Goal: Task Accomplishment & Management: Manage account settings

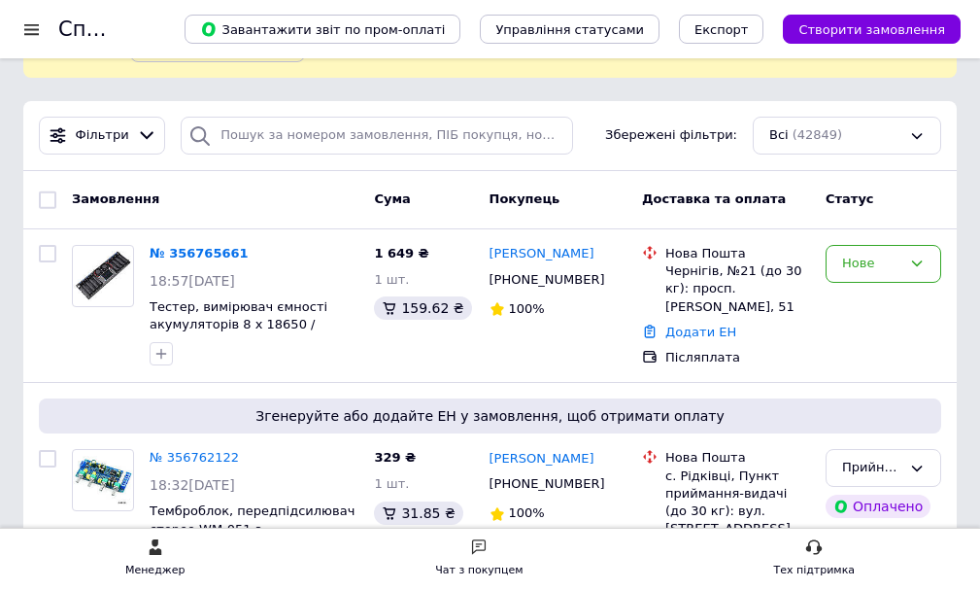
scroll to position [136, 0]
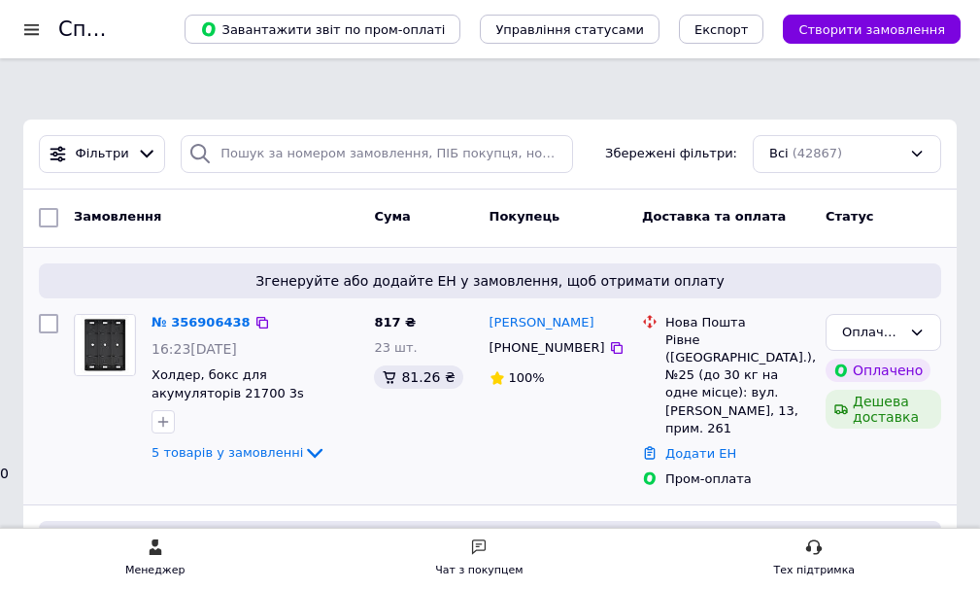
scroll to position [97, 0]
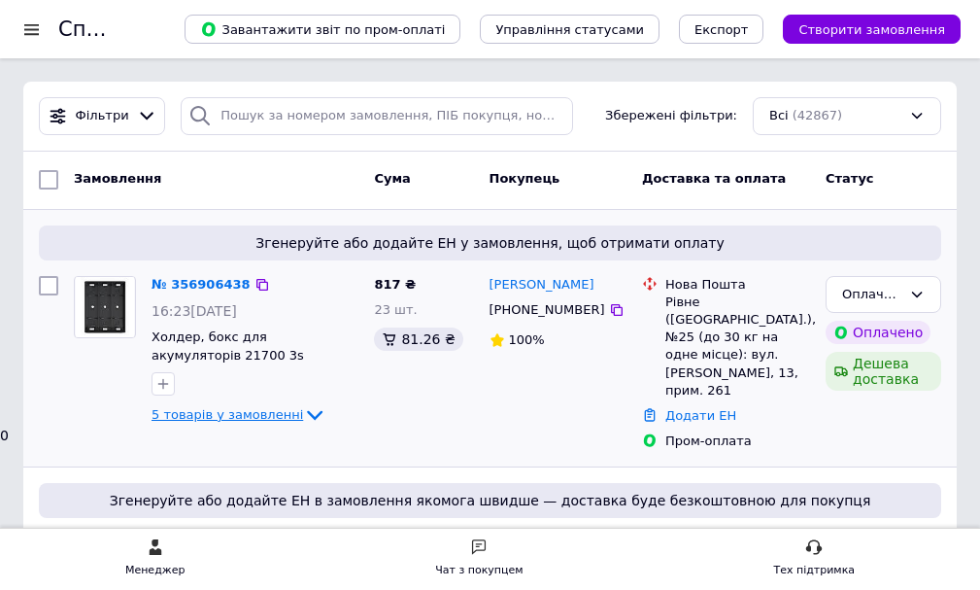
click at [303, 403] on icon at bounding box center [314, 414] width 23 height 23
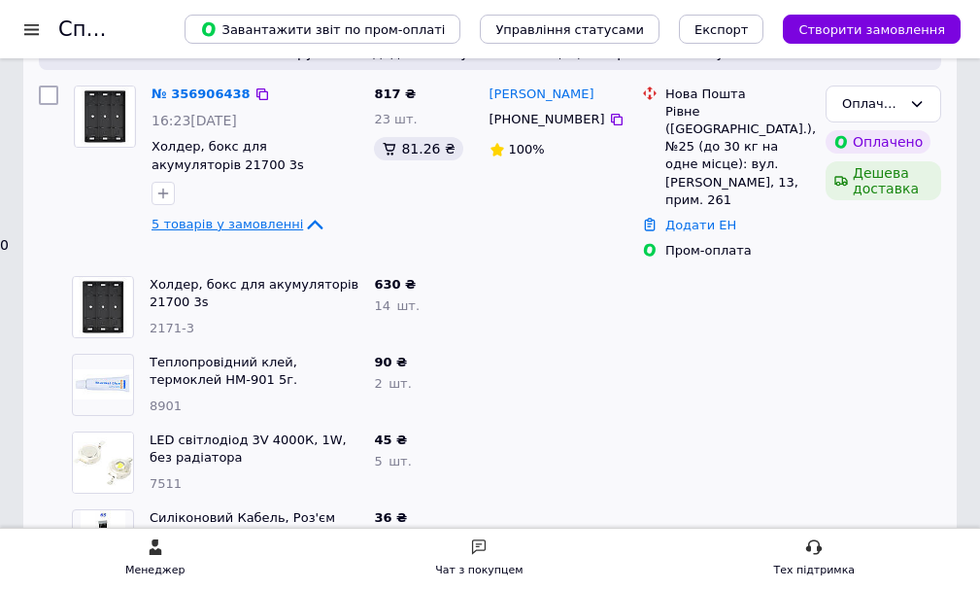
scroll to position [0, 0]
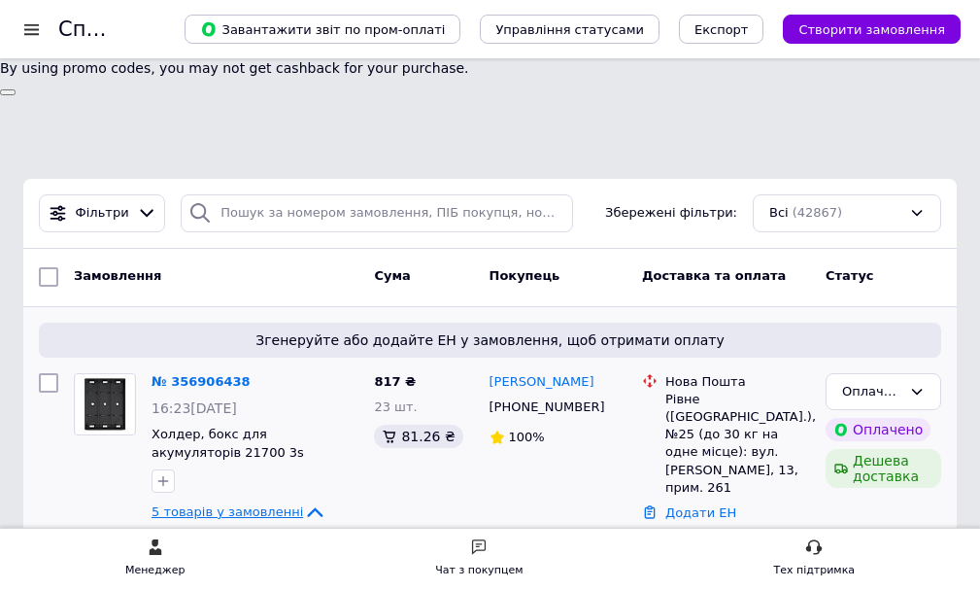
click at [216, 374] on link "№ 356906438" at bounding box center [201, 381] width 99 height 15
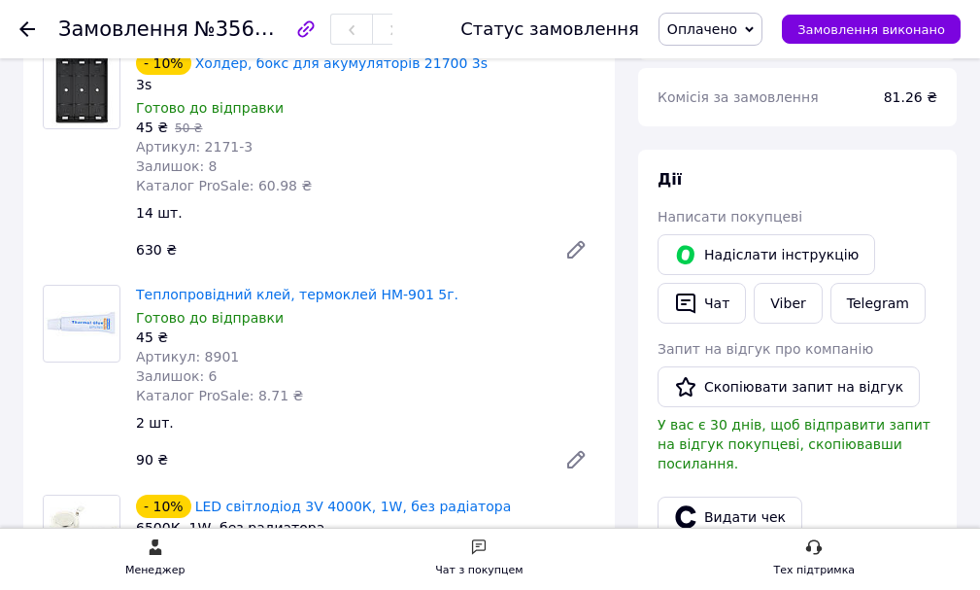
scroll to position [901, 0]
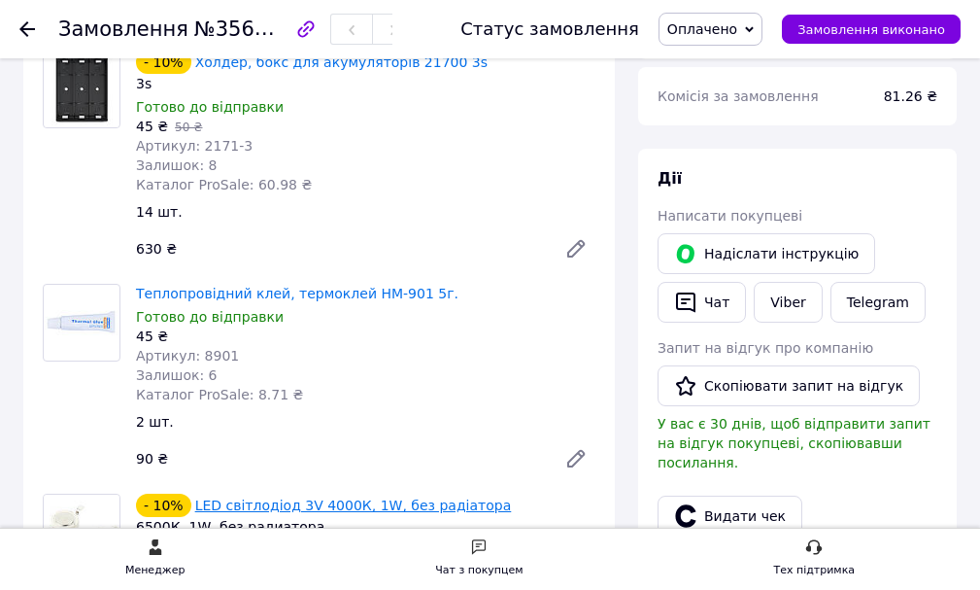
click at [358, 497] on link "LED світлодіод 3V 4000К, 1W, без радіатора" at bounding box center [353, 505] width 317 height 16
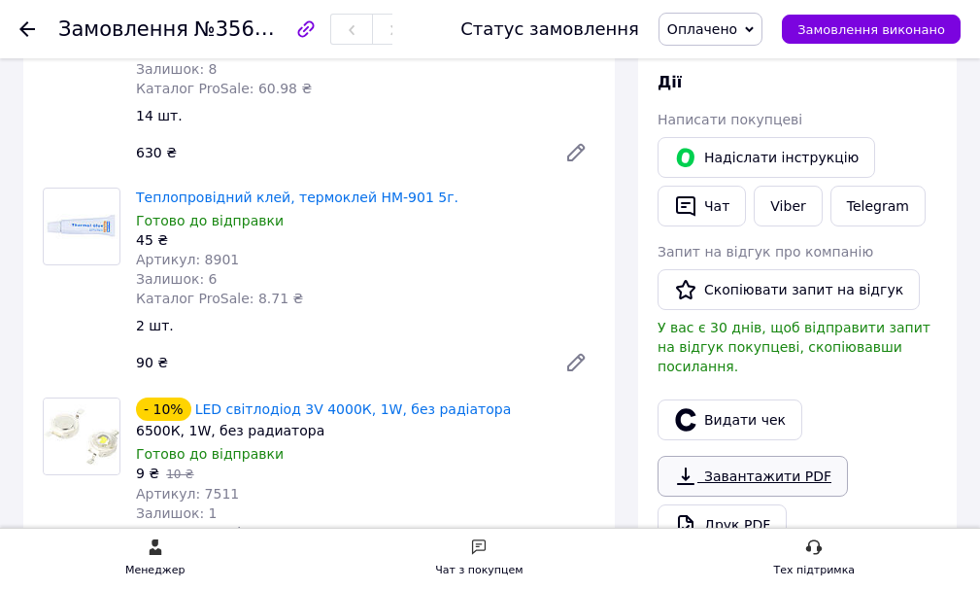
scroll to position [804, 0]
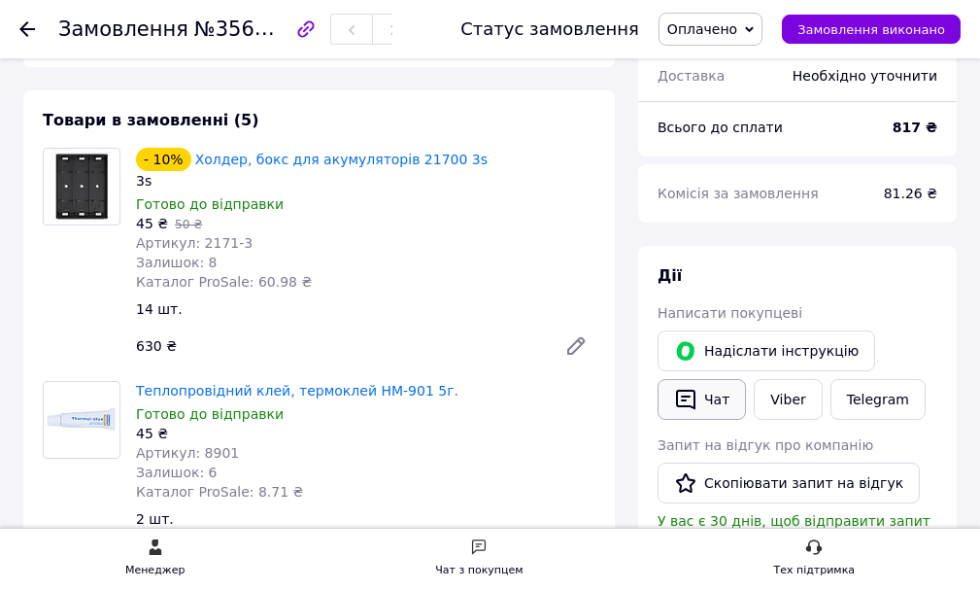
click at [692, 388] on icon "button" at bounding box center [685, 399] width 23 height 23
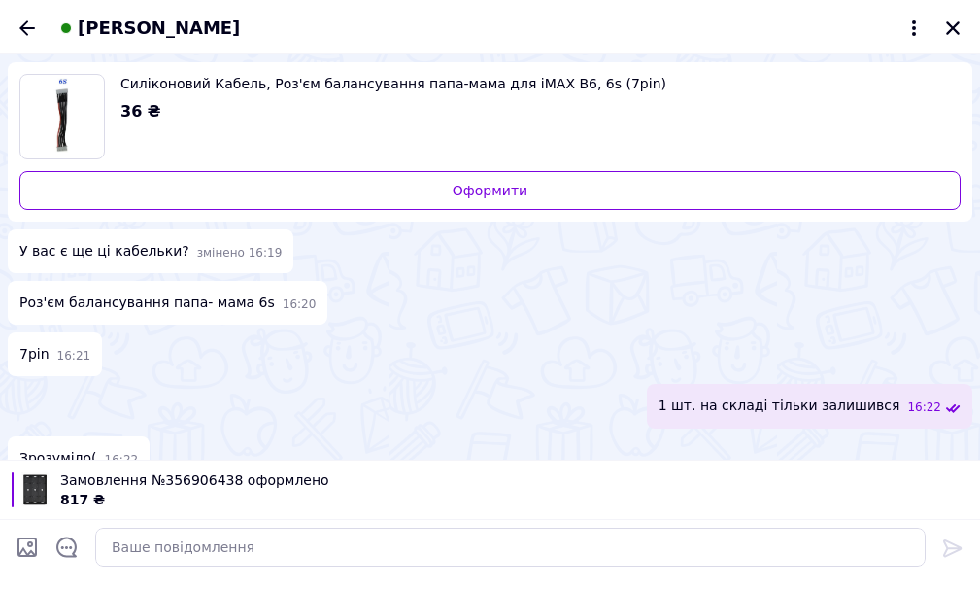
scroll to position [340, 0]
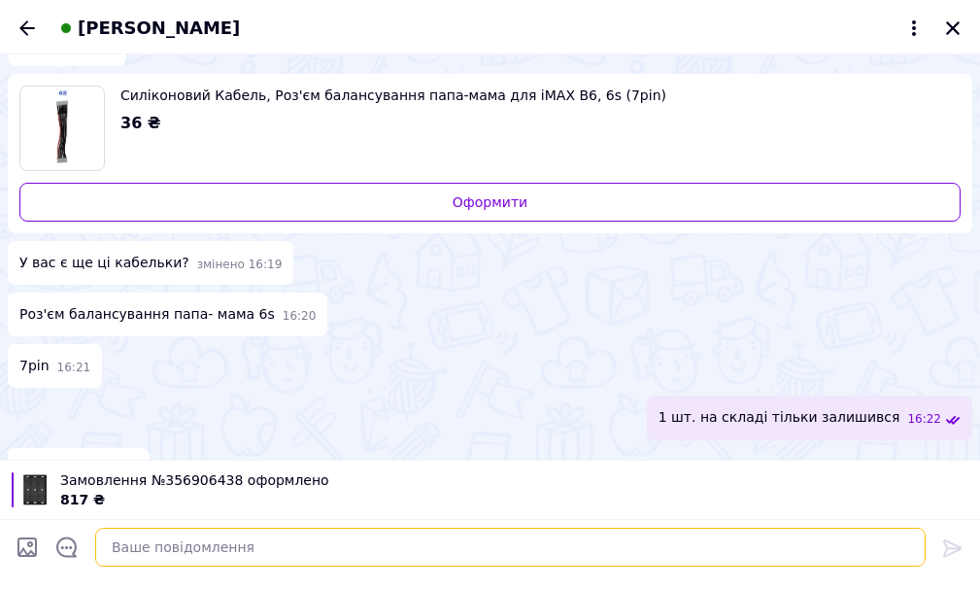
click at [173, 548] on textarea at bounding box center [510, 546] width 830 height 39
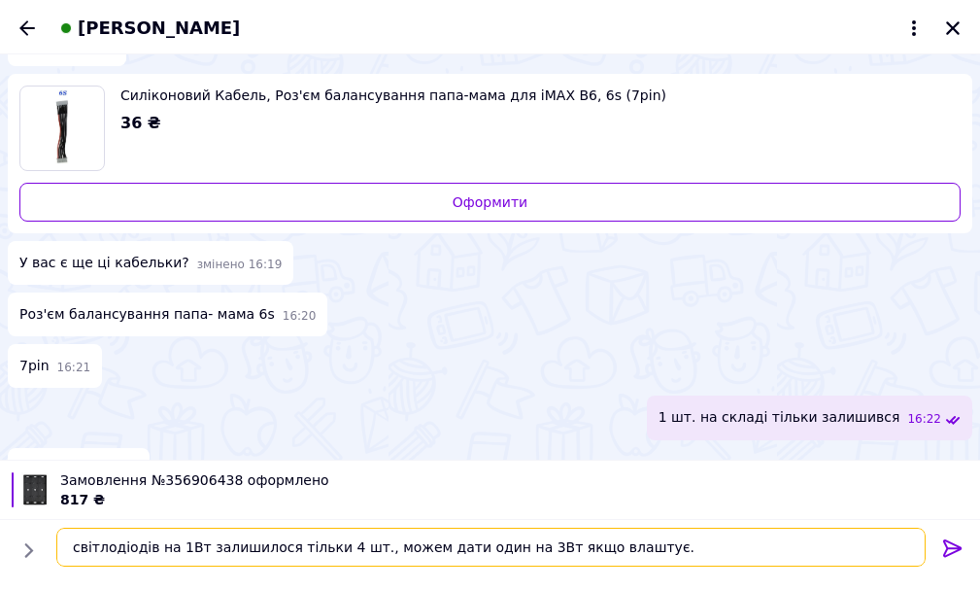
type textarea "світлодіодів на 1Вт залишилося тільки 4 шт., можем дати один на 3Вт якщо влашту…"
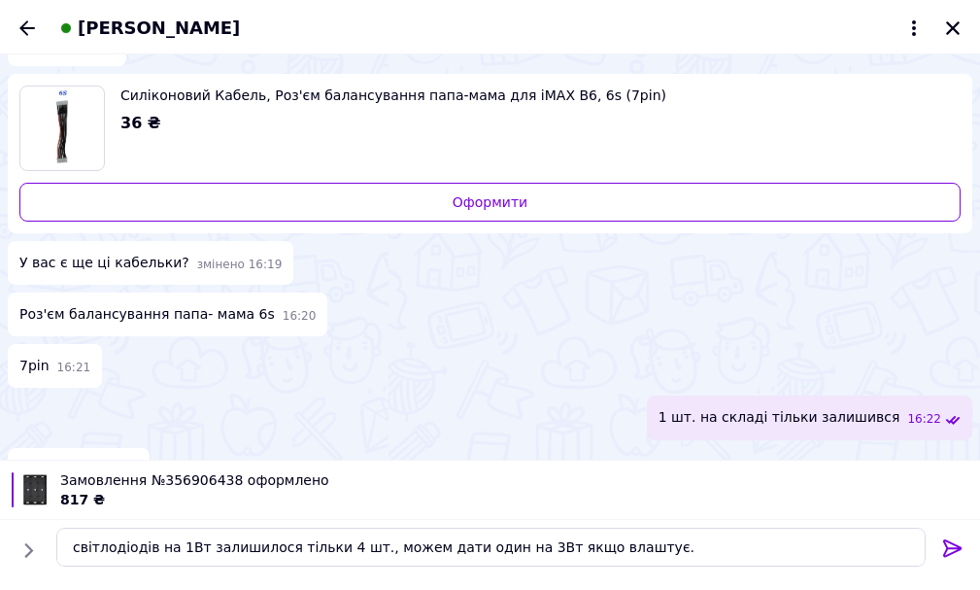
click at [951, 546] on icon at bounding box center [952, 547] width 23 height 23
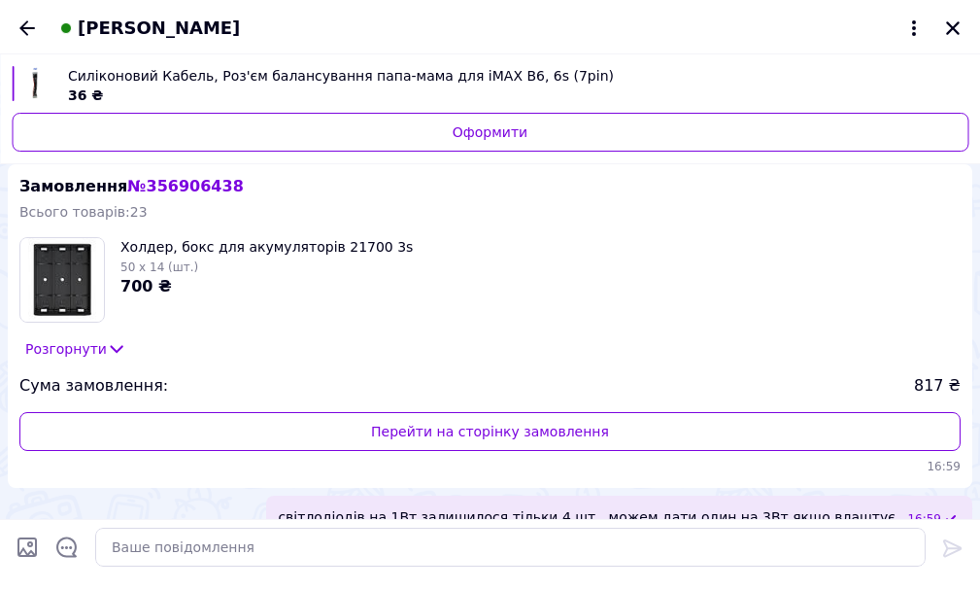
scroll to position [653, 0]
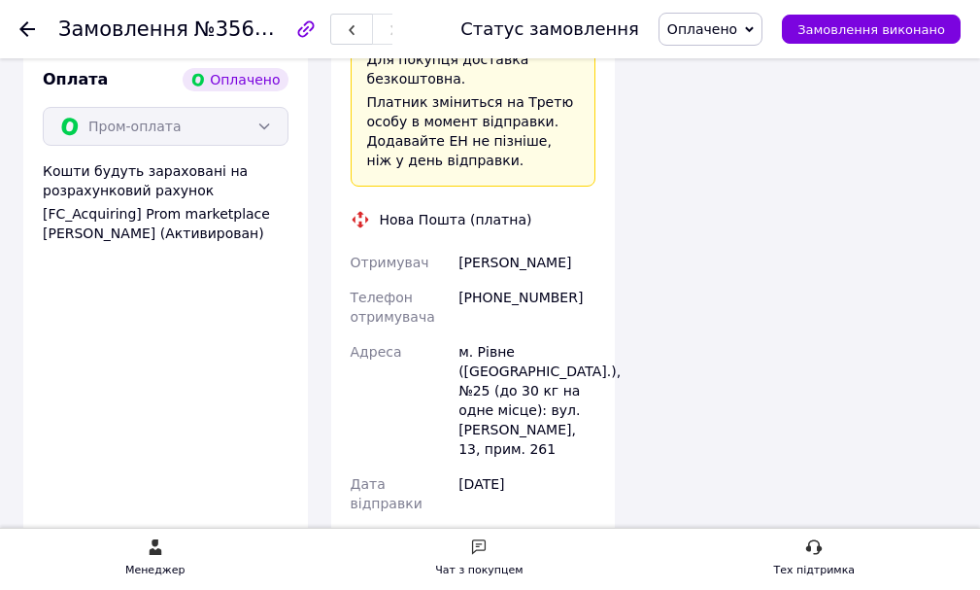
scroll to position [2072, 0]
